Goal: Task Accomplishment & Management: Manage account settings

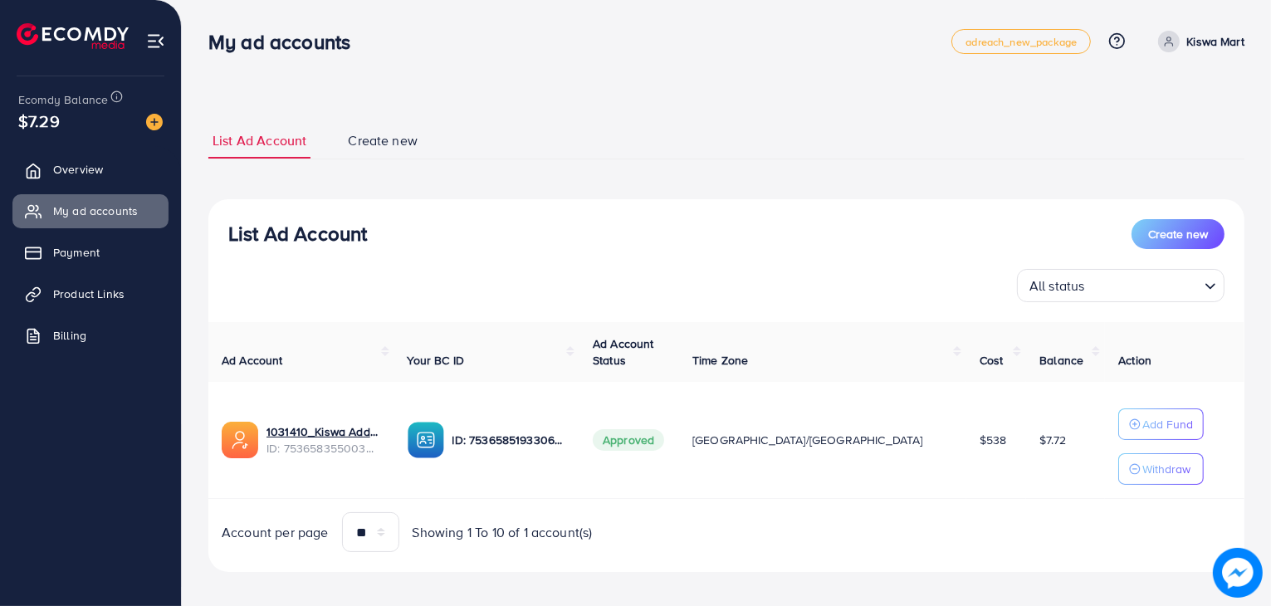
click at [65, 273] on ul "Overview My ad accounts Payment Product Links Billing" at bounding box center [90, 257] width 181 height 223
click at [135, 293] on link "Product Links" at bounding box center [90, 293] width 156 height 33
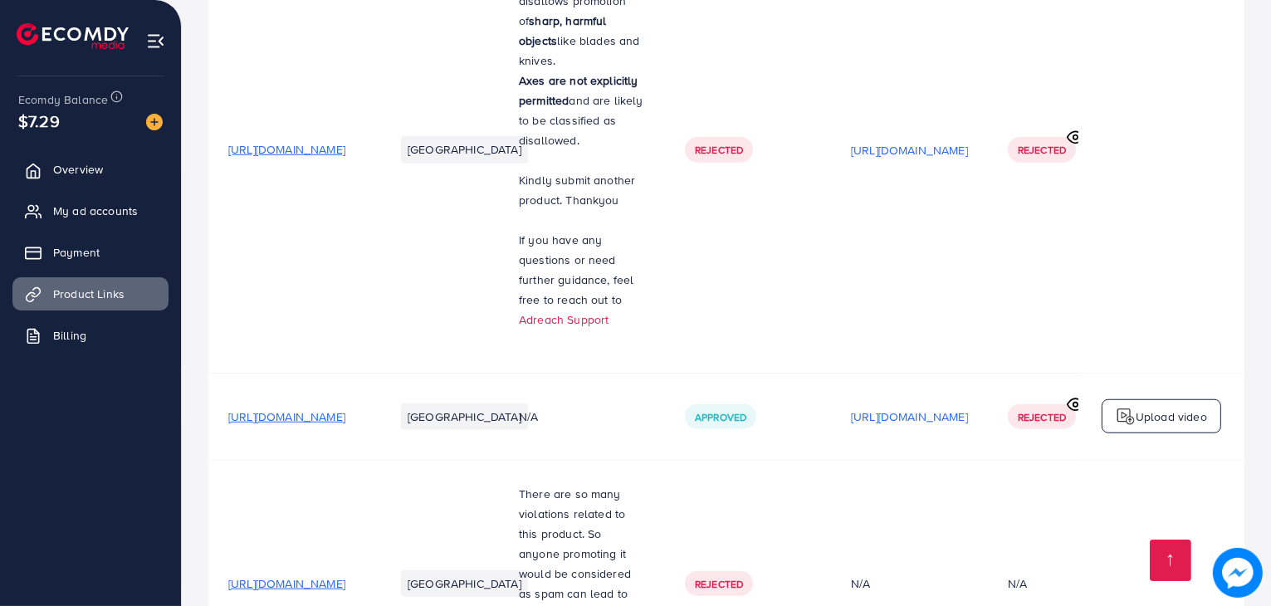
scroll to position [1692, 0]
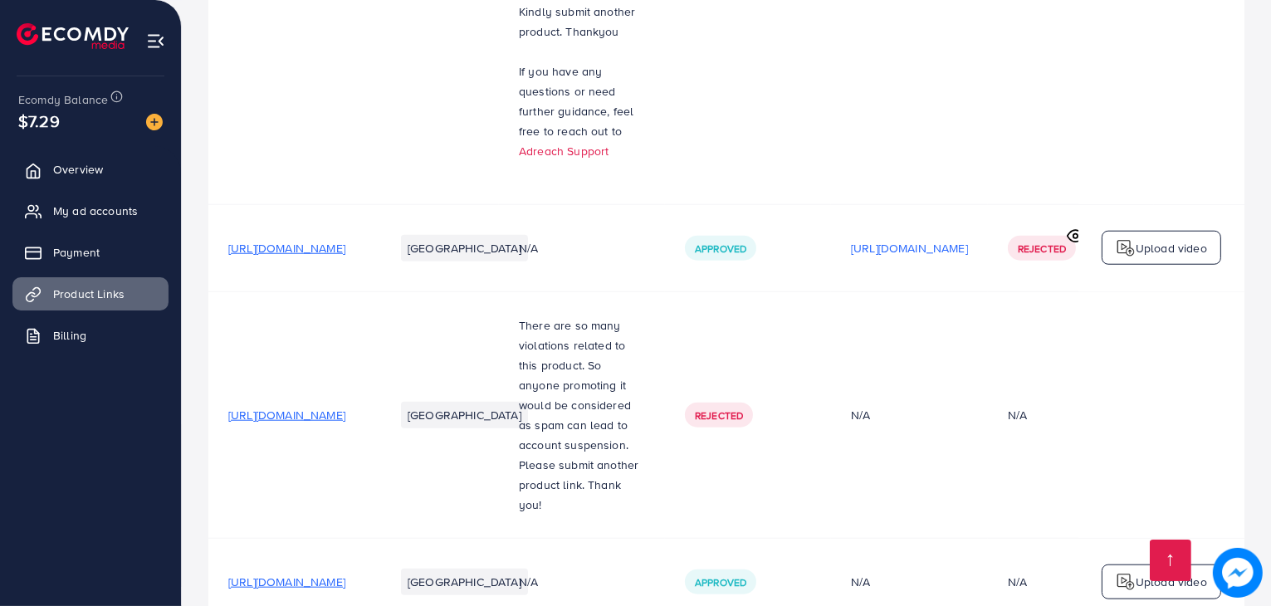
click at [345, 574] on span "https://kiswamart.com/products/s30-buds" at bounding box center [286, 582] width 117 height 17
click at [98, 198] on link "My ad accounts" at bounding box center [90, 210] width 156 height 33
